Goal: Task Accomplishment & Management: Complete application form

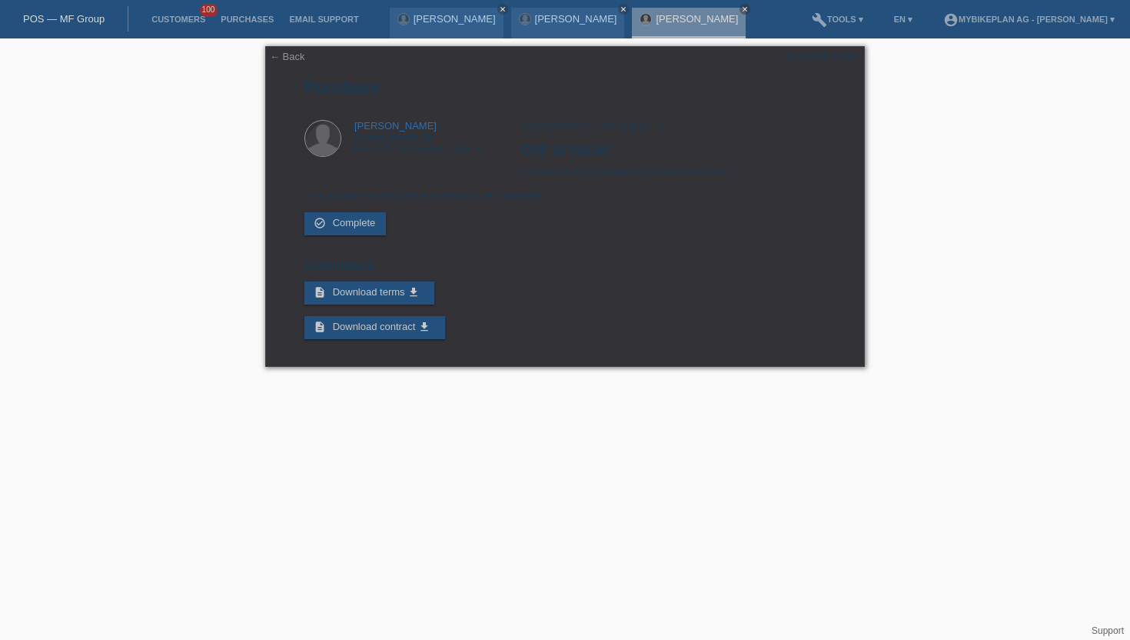
click at [66, 20] on link "POS — MF Group" at bounding box center [63, 19] width 81 height 12
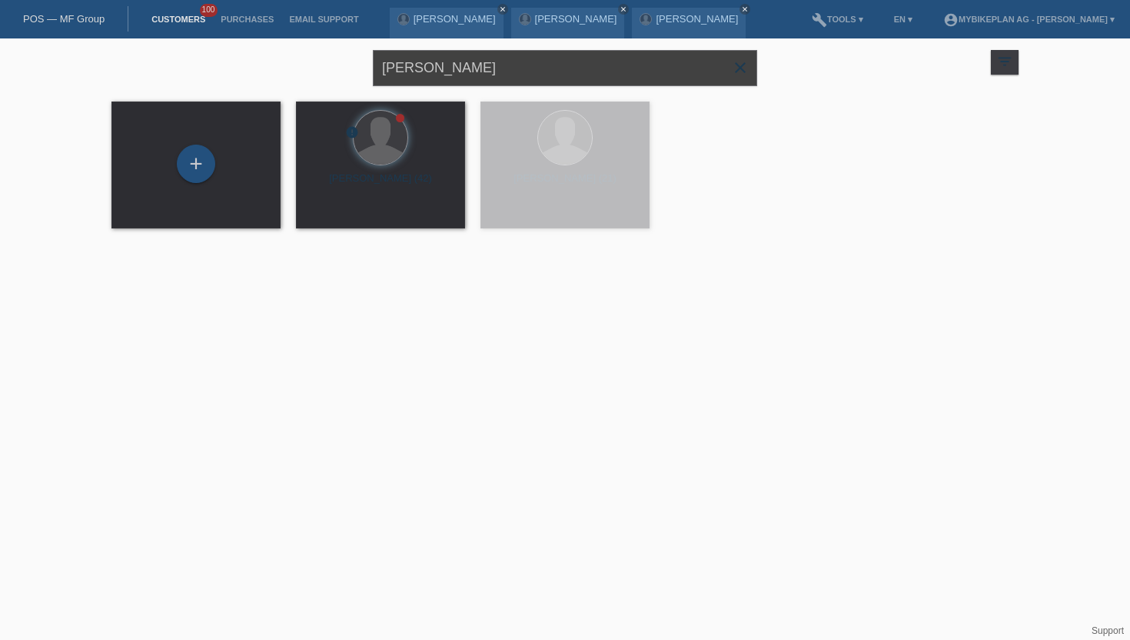
drag, startPoint x: 494, startPoint y: 72, endPoint x: 269, endPoint y: 74, distance: 225.3
click at [269, 74] on div "Mathias Waltert close filter_list view_module Show all customers star Show star…" at bounding box center [565, 65] width 923 height 55
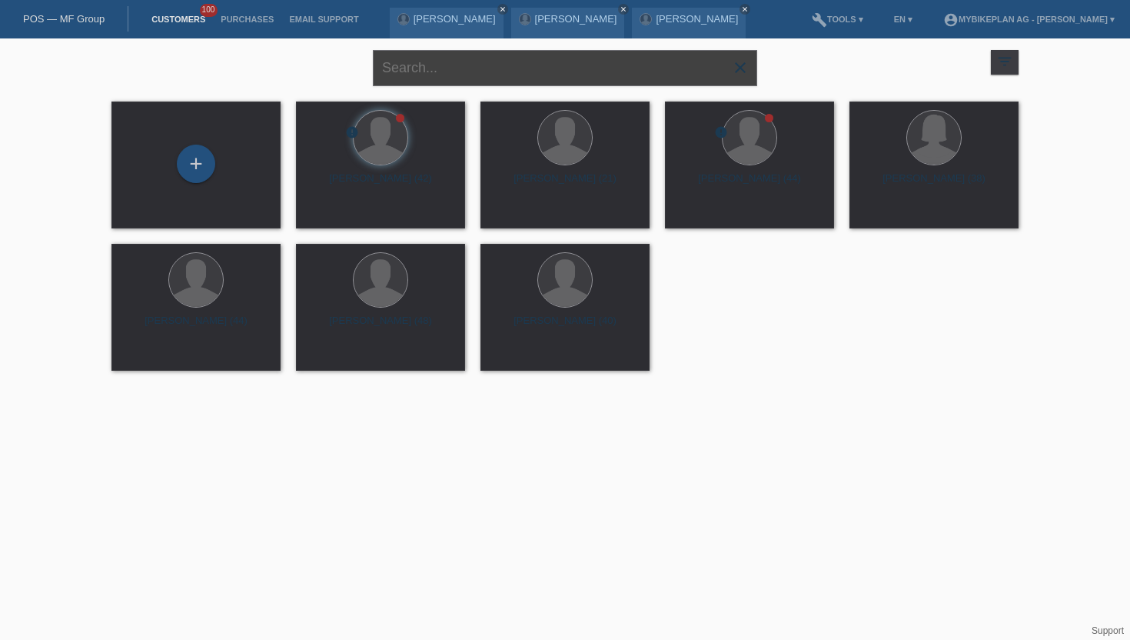
paste input "4133"
type input "4133"
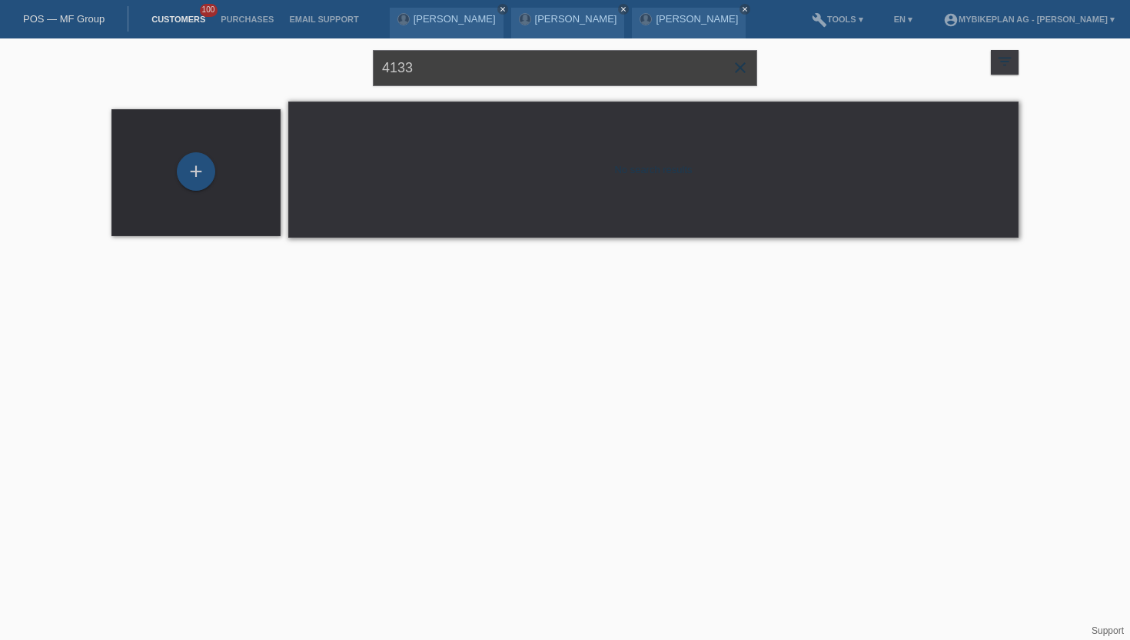
drag, startPoint x: 452, startPoint y: 71, endPoint x: 170, endPoint y: 47, distance: 283.1
click at [170, 47] on div "4133 close filter_list view_module Show all customers star Show stared customer…" at bounding box center [565, 65] width 923 height 55
click at [411, 55] on input "text" at bounding box center [565, 68] width 384 height 36
paste input "[PERSON_NAME]"
type input "[PERSON_NAME]"
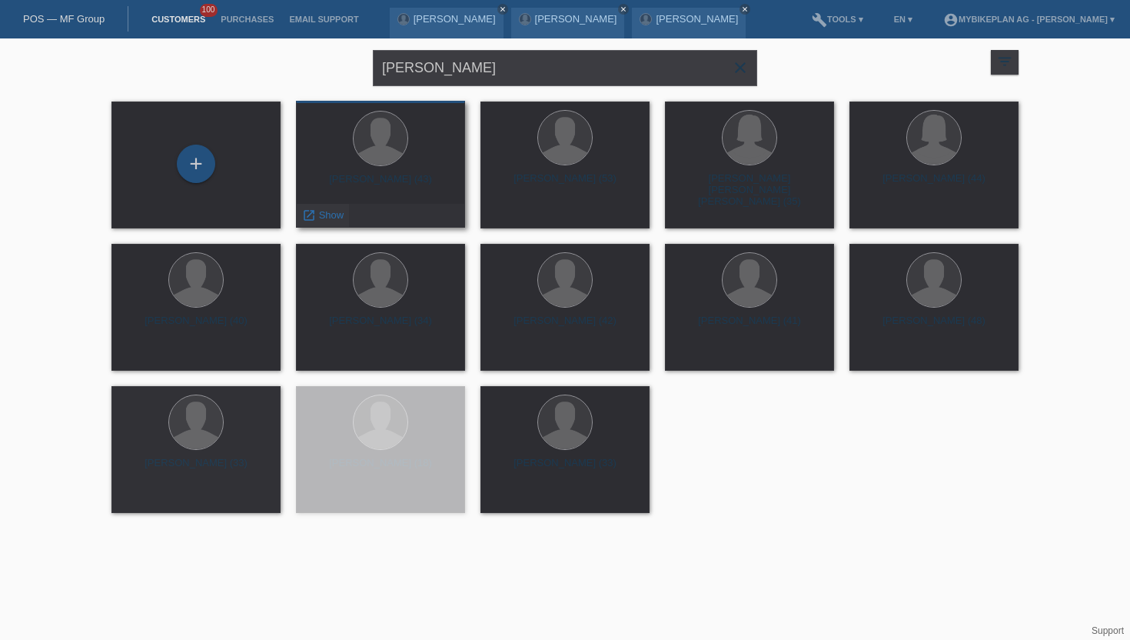
click at [323, 215] on span "Show" at bounding box center [331, 215] width 25 height 12
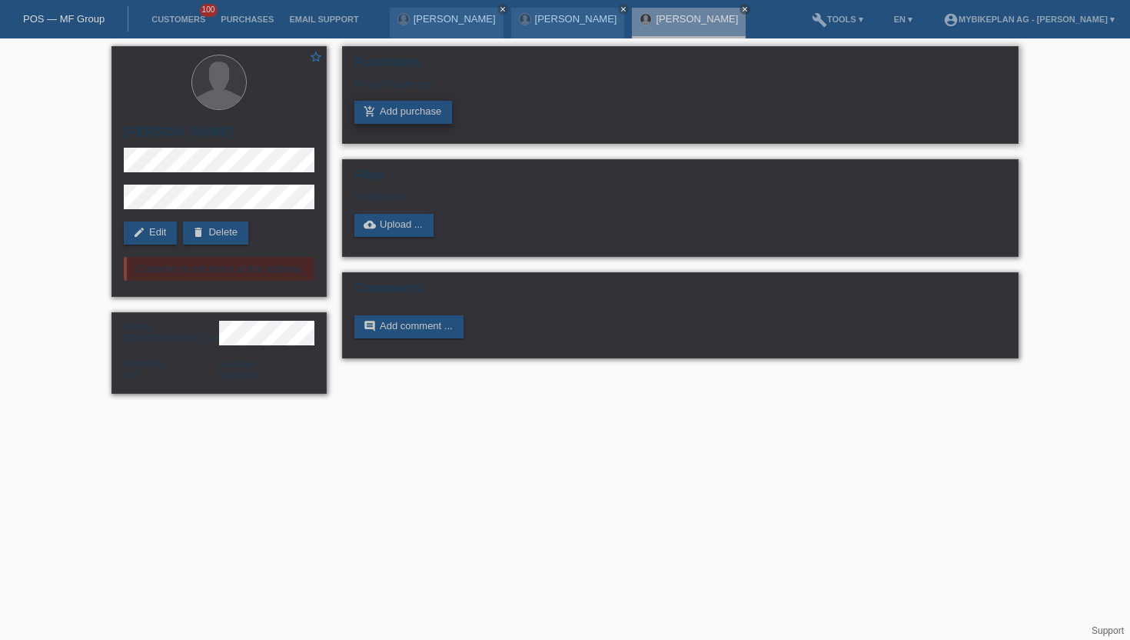
click at [416, 113] on link "add_shopping_cart Add purchase" at bounding box center [403, 112] width 98 height 23
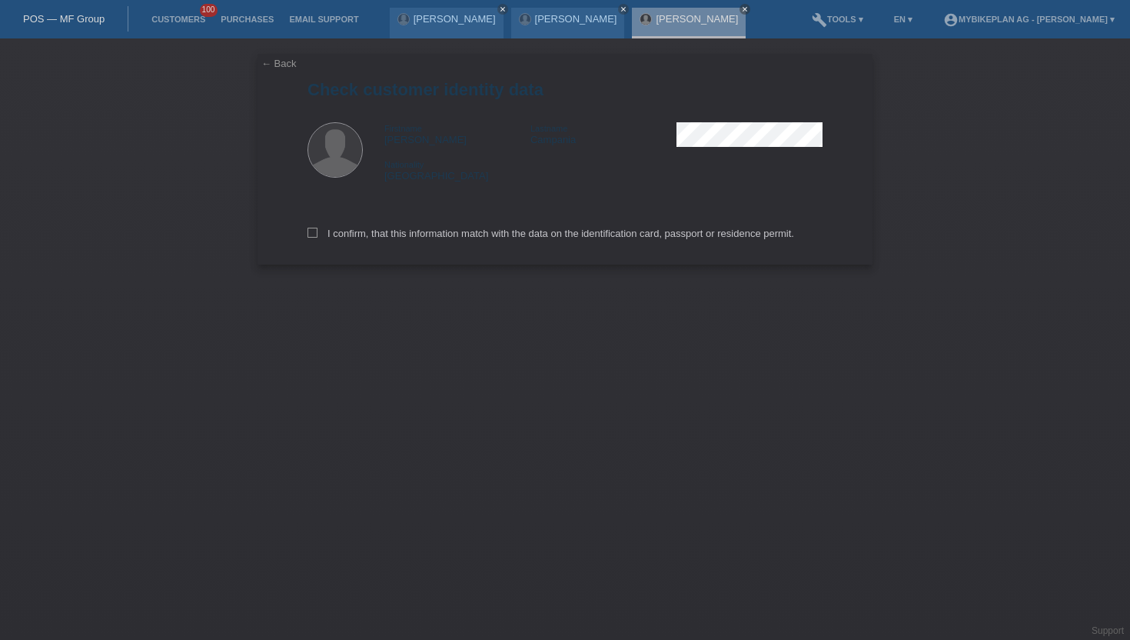
click at [308, 244] on div "I confirm, that this information match with the data on the identification card…" at bounding box center [565, 231] width 515 height 68
click at [311, 238] on icon at bounding box center [313, 233] width 10 height 10
click at [311, 238] on input "I confirm, that this information match with the data on the identification card…" at bounding box center [313, 233] width 10 height 10
checkbox input "true"
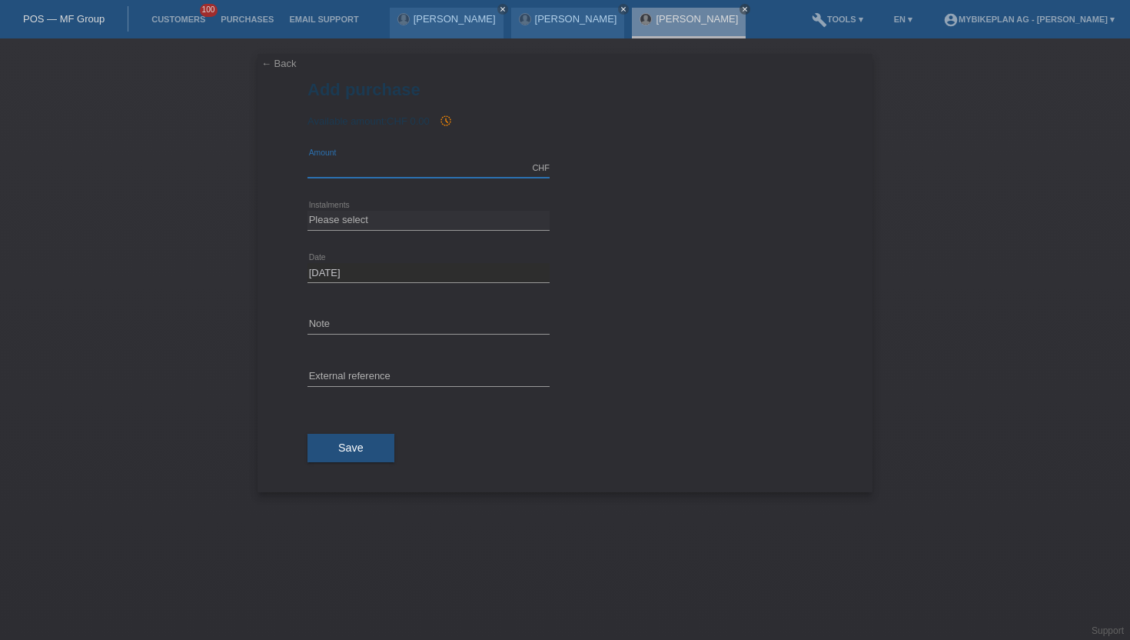
click at [381, 165] on input "text" at bounding box center [429, 167] width 242 height 19
type input "4849.00"
click at [351, 221] on select "Please select 6 instalments 12 instalments 18 instalments 24 instalments 36 ins…" at bounding box center [429, 220] width 242 height 18
select select "488"
click at [308, 211] on select "Please select 6 instalments 12 instalments 18 instalments 24 instalments 36 ins…" at bounding box center [429, 220] width 242 height 18
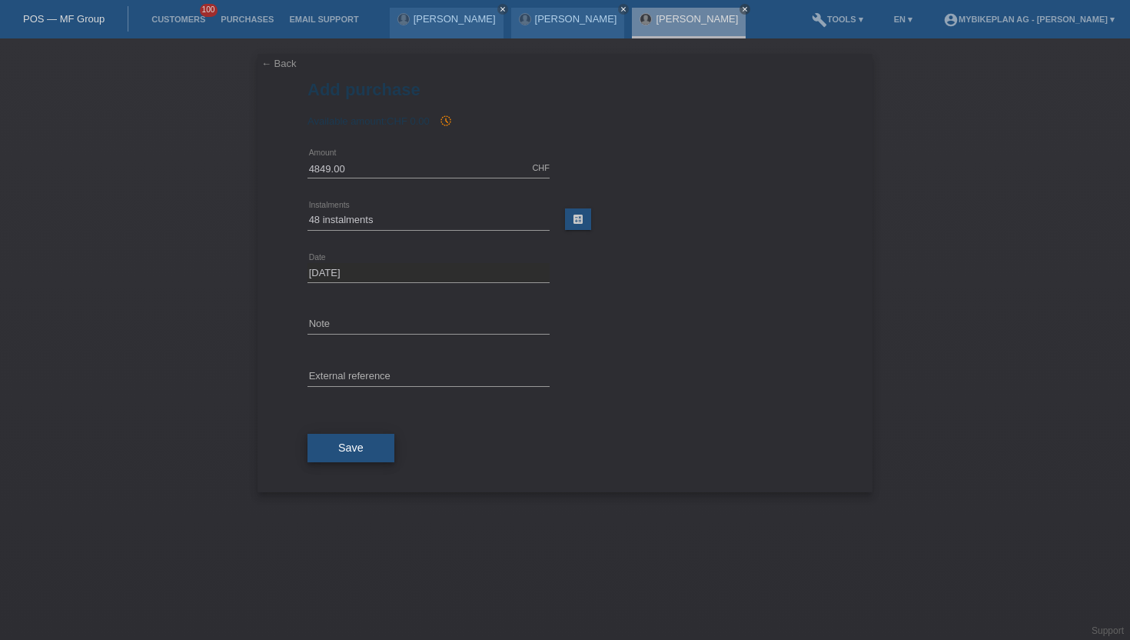
click at [349, 451] on span "Save" at bounding box center [350, 447] width 25 height 12
click at [672, 24] on link "[PERSON_NAME]" at bounding box center [697, 19] width 82 height 12
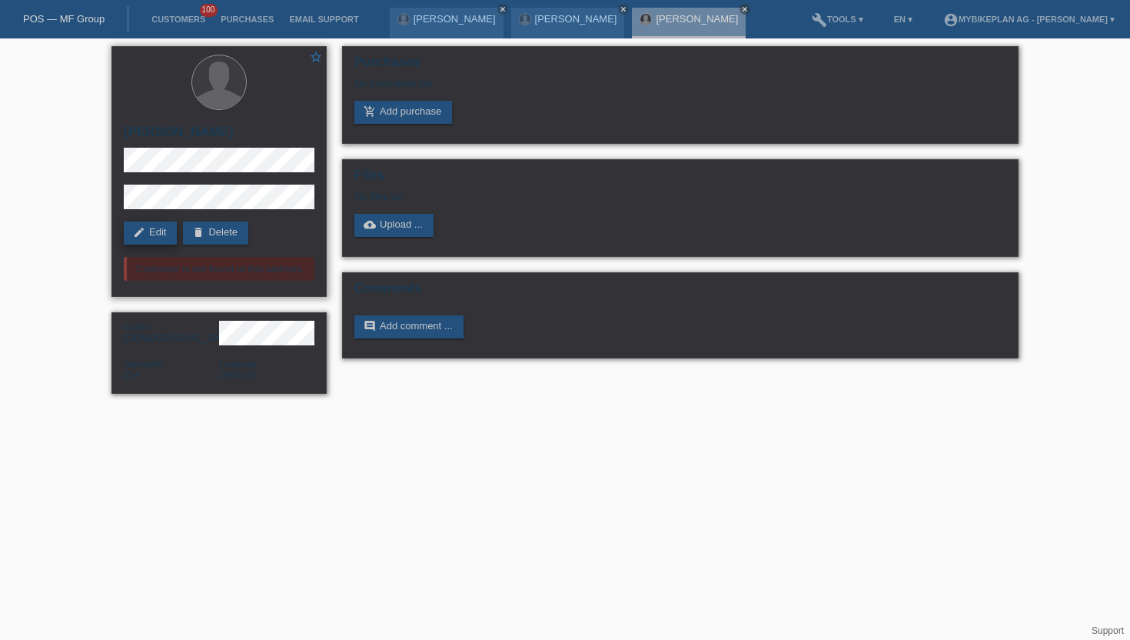
click at [167, 238] on link "edit Edit" at bounding box center [150, 232] width 53 height 23
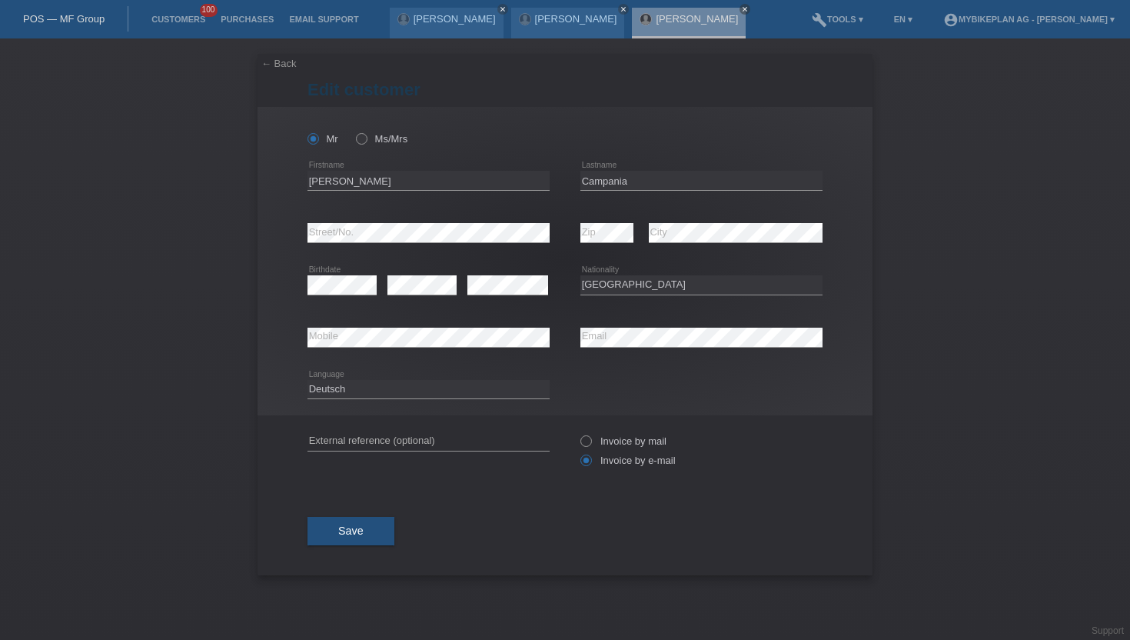
select select "CH"
click at [340, 171] on input "[PERSON_NAME]" at bounding box center [429, 180] width 242 height 19
click at [344, 185] on input "[PERSON_NAME]" at bounding box center [429, 180] width 242 height 19
type input "[PERSON_NAME]"
click at [645, 181] on input "Campania" at bounding box center [701, 180] width 242 height 19
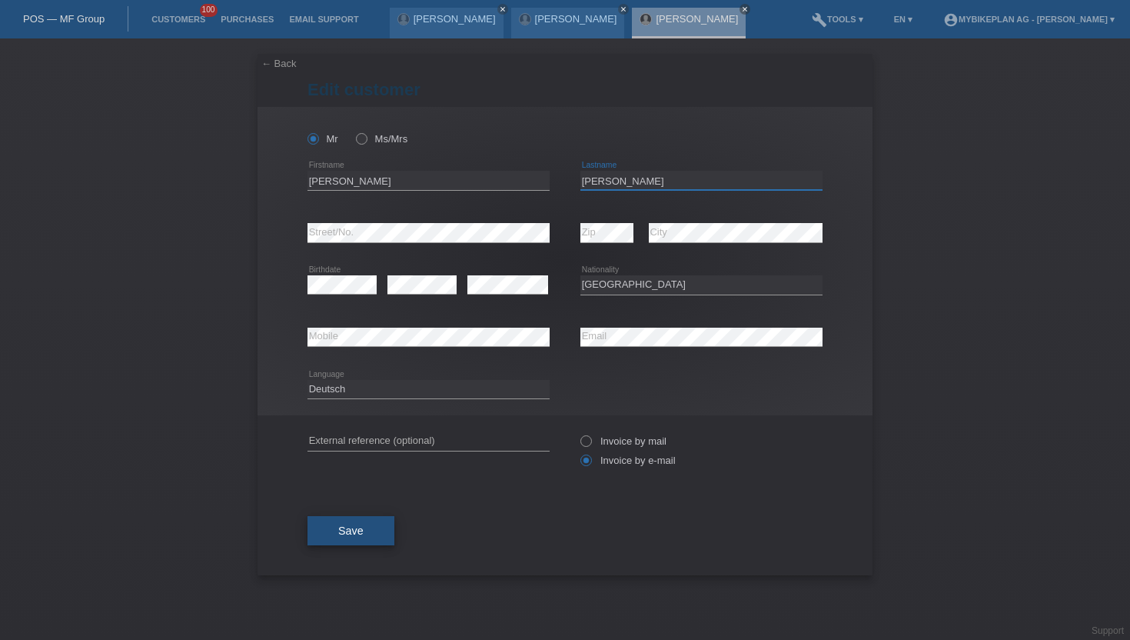
type input "[PERSON_NAME]"
click at [374, 524] on button "Save" at bounding box center [351, 530] width 87 height 29
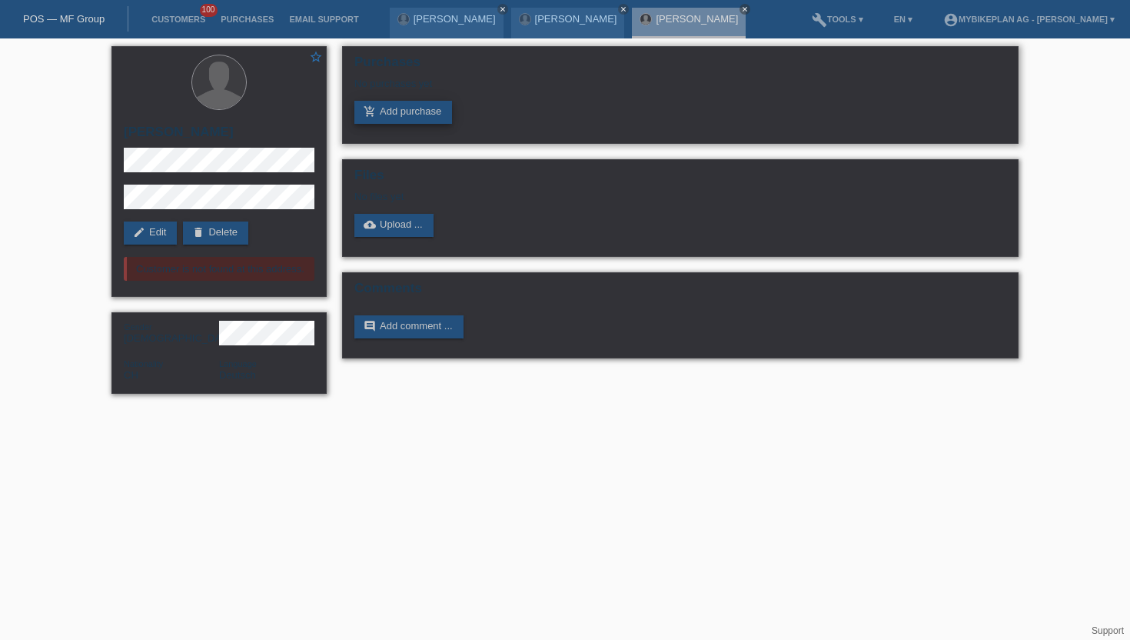
click at [390, 118] on link "add_shopping_cart Add purchase" at bounding box center [403, 112] width 98 height 23
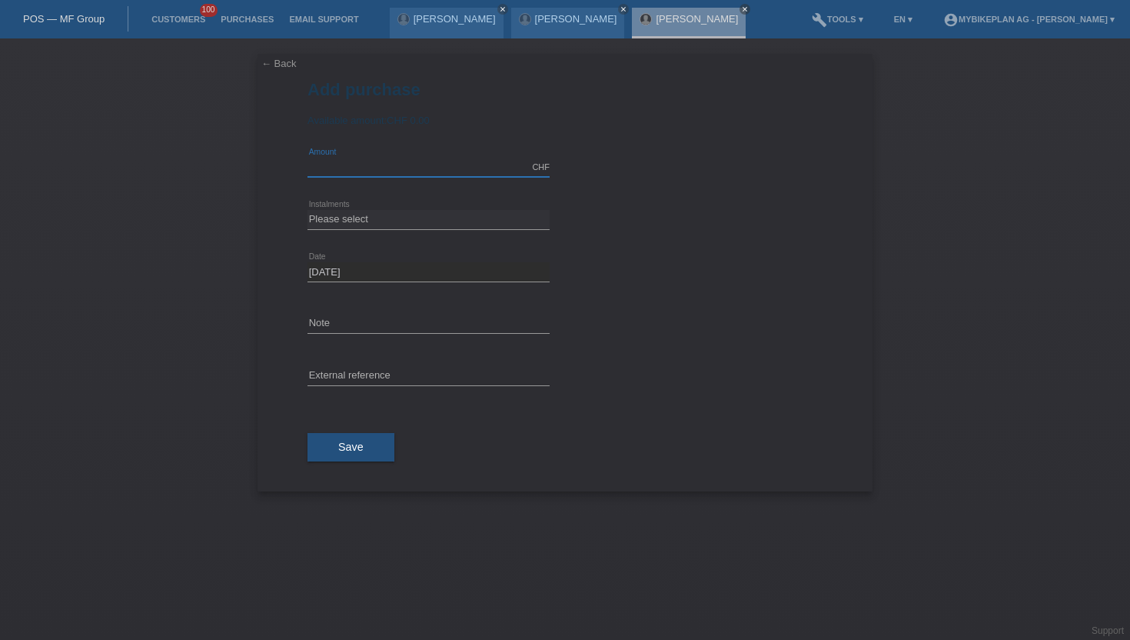
click at [342, 173] on input "text" at bounding box center [429, 167] width 242 height 19
type input "4849.00"
click at [369, 219] on select "Please select 6 instalments 12 instalments 18 instalments 24 instalments 36 ins…" at bounding box center [429, 219] width 242 height 18
click at [308, 211] on select "Please select 6 instalments 12 instalments 18 instalments 24 instalments 36 ins…" at bounding box center [429, 219] width 242 height 18
click at [359, 221] on select "Please select 6 instalments 12 instalments 18 instalments 24 instalments 36 ins…" at bounding box center [429, 219] width 242 height 18
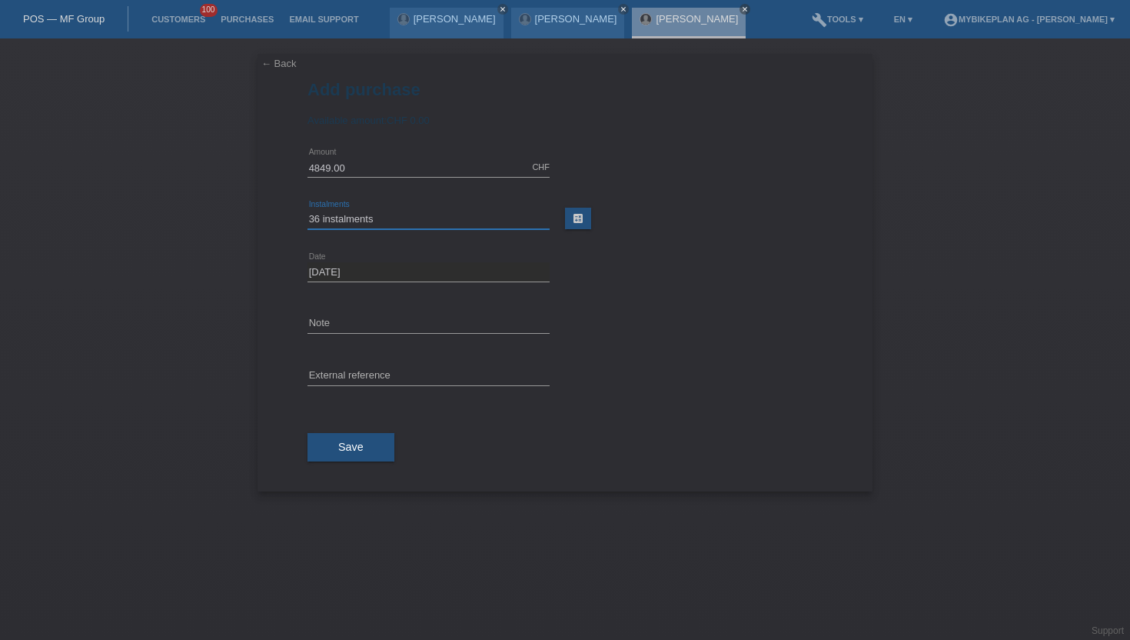
select select "488"
click at [308, 211] on select "Please select 6 instalments 12 instalments 18 instalments 24 instalments 36 ins…" at bounding box center [429, 219] width 242 height 18
click at [358, 431] on div "Save" at bounding box center [565, 447] width 515 height 89
click at [358, 458] on button "Save" at bounding box center [351, 447] width 87 height 29
